Goal: Task Accomplishment & Management: Manage account settings

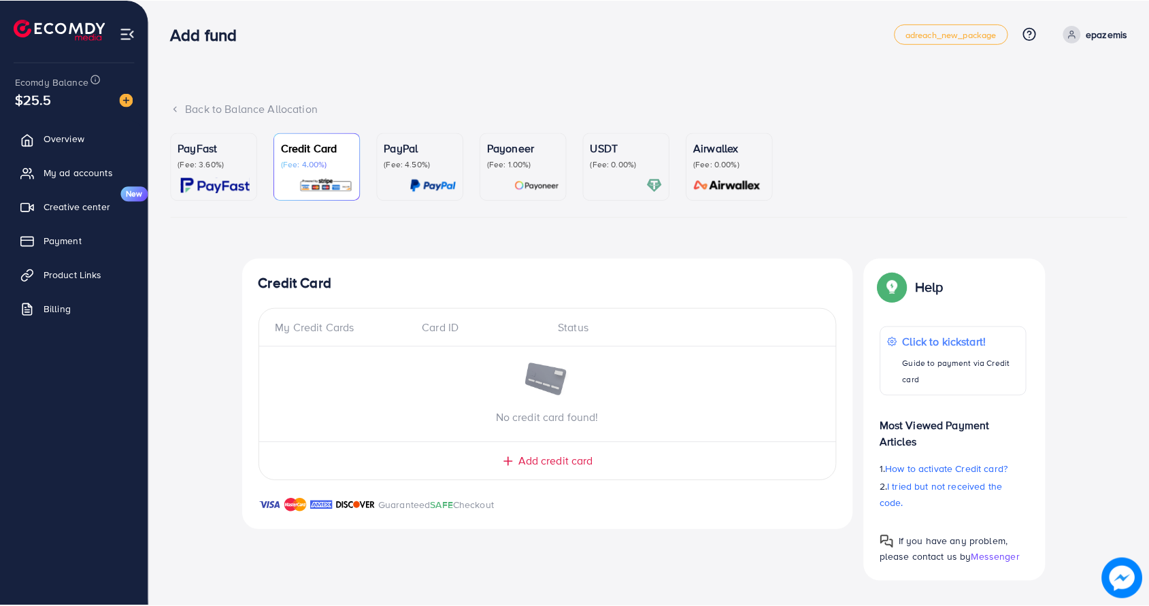
scroll to position [12, 0]
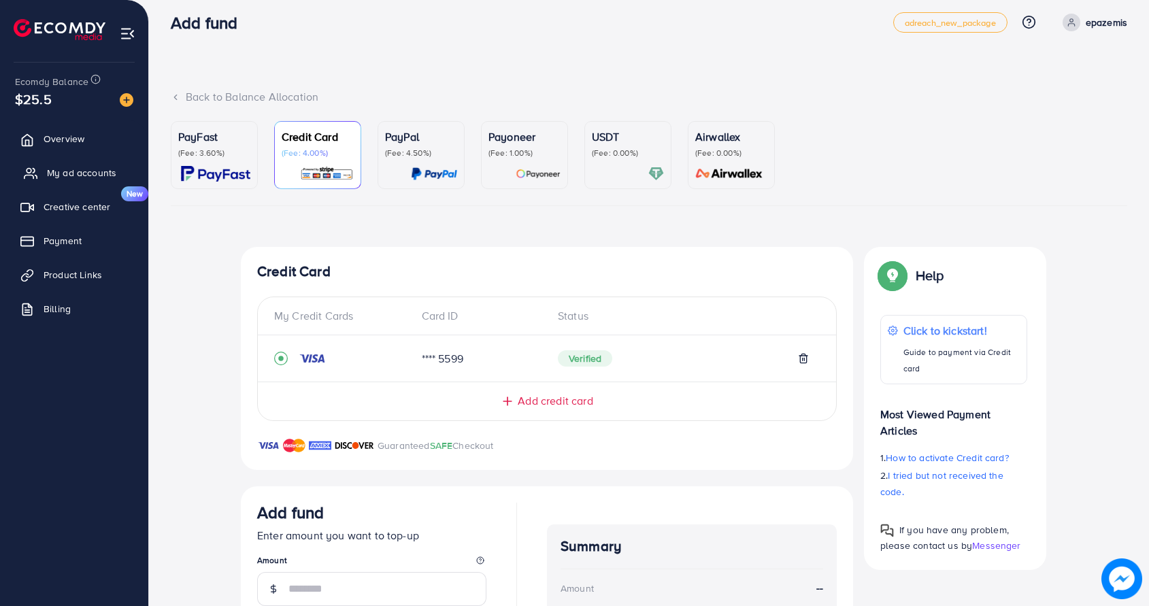
click at [48, 167] on span "My ad accounts" at bounding box center [81, 173] width 69 height 14
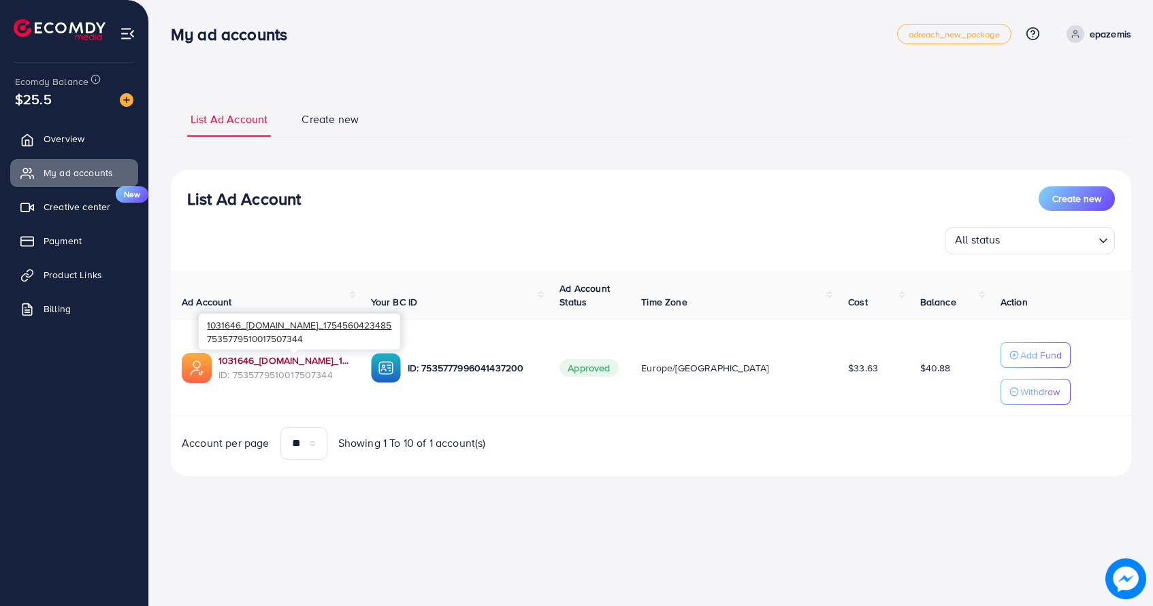
click at [290, 363] on link "1031646_[DOMAIN_NAME]_1754560423485" at bounding box center [283, 361] width 131 height 14
